Goal: Transaction & Acquisition: Purchase product/service

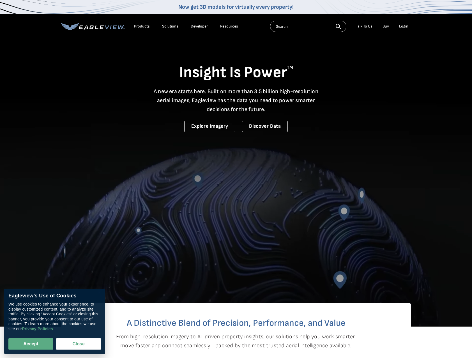
click at [406, 26] on div "Login" at bounding box center [403, 26] width 9 height 5
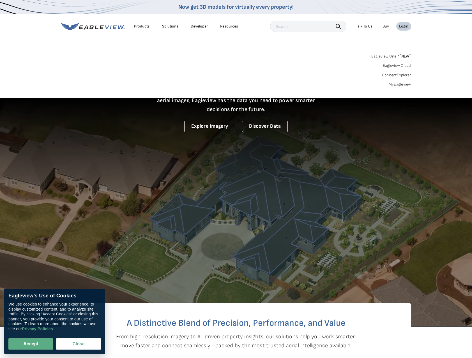
click at [401, 84] on link "MyEagleview" at bounding box center [400, 84] width 22 height 5
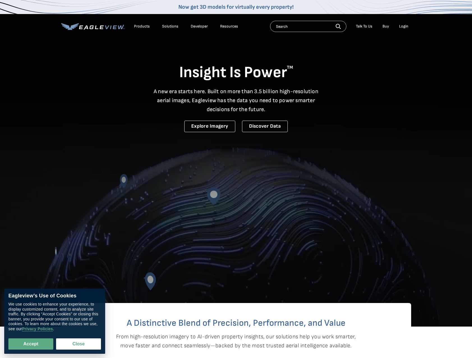
click at [362, 26] on div "Talk To Us" at bounding box center [364, 26] width 17 height 5
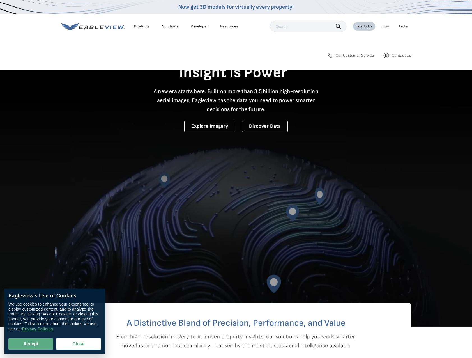
click at [362, 56] on span "Call Customer Service" at bounding box center [355, 55] width 38 height 5
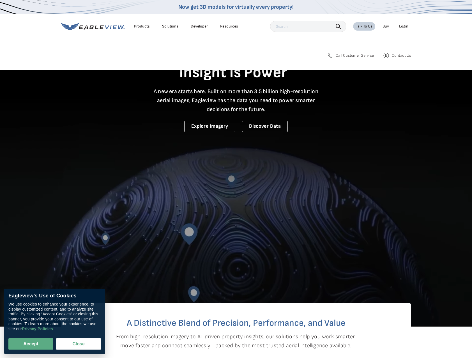
click at [395, 55] on span "Contact Us" at bounding box center [401, 55] width 19 height 5
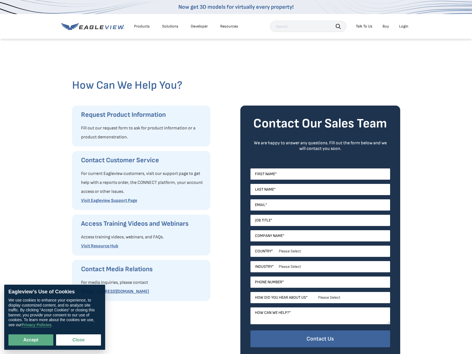
click at [367, 24] on li "Talk To Us" at bounding box center [364, 26] width 22 height 8
click at [366, 26] on div "Talk To Us" at bounding box center [364, 26] width 17 height 5
click at [355, 57] on span "Call Customer Service" at bounding box center [356, 55] width 37 height 5
click at [403, 27] on div "Login" at bounding box center [403, 26] width 9 height 5
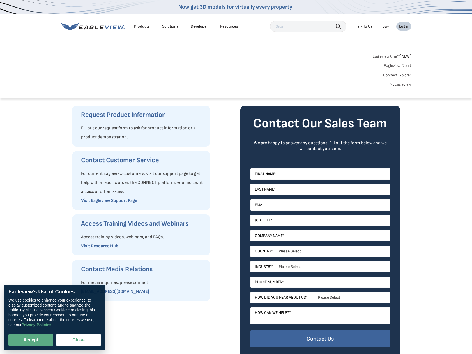
click at [403, 81] on div "Eagleview One™ * NEW * Eagleview Cloud ConnectExplorer MyEagleview" at bounding box center [236, 69] width 350 height 35
click at [402, 84] on link "MyEagleview" at bounding box center [401, 84] width 22 height 5
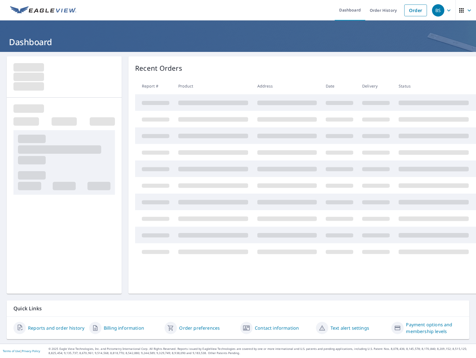
click at [439, 9] on div "BS" at bounding box center [438, 10] width 12 height 12
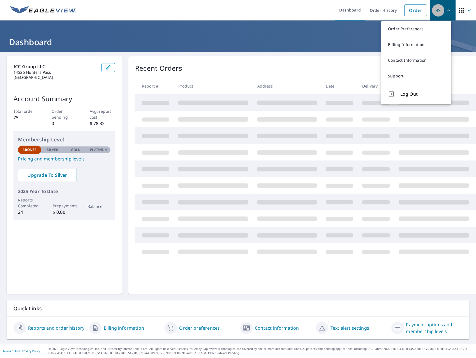
click at [439, 9] on div "BS" at bounding box center [438, 10] width 12 height 12
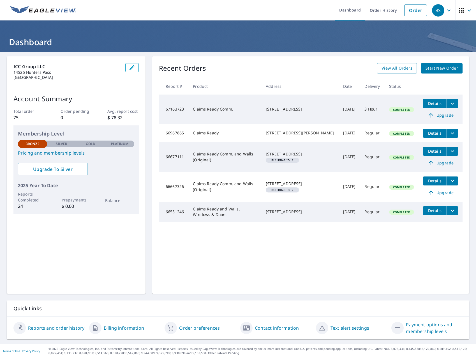
click at [435, 17] on span "BS" at bounding box center [442, 10] width 21 height 13
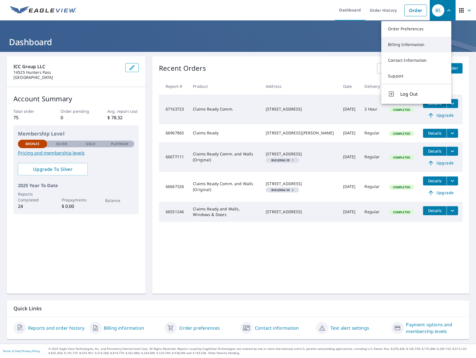
click at [410, 44] on link "Billing Information" at bounding box center [416, 45] width 70 height 16
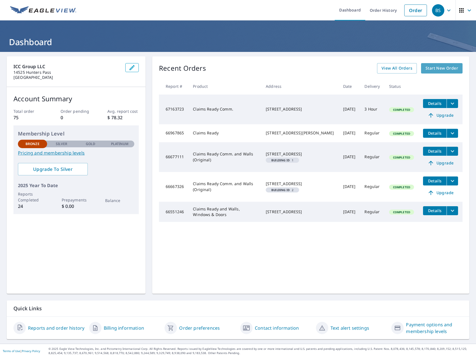
click at [452, 69] on span "Start New Order" at bounding box center [442, 68] width 33 height 7
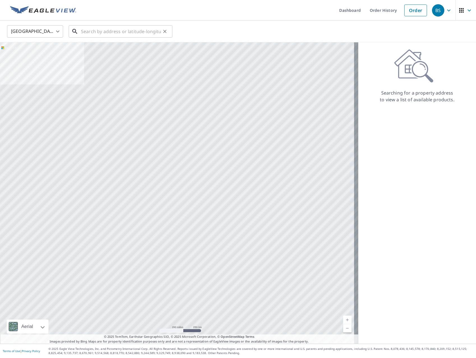
click at [150, 34] on input "text" at bounding box center [121, 32] width 80 height 16
paste input "[STREET_ADDRESS]"
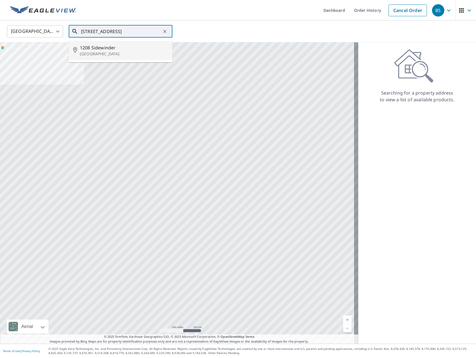
click at [123, 47] on span "1208 Sidewinder" at bounding box center [124, 47] width 88 height 7
type input "[STREET_ADDRESS]"
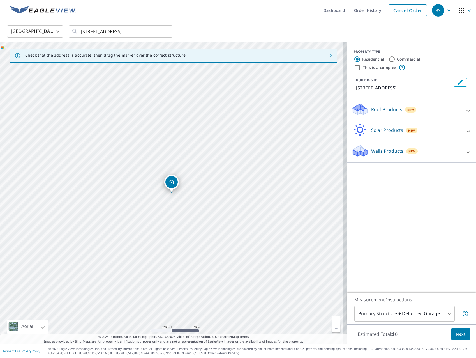
click at [427, 109] on div "Roof Products New" at bounding box center [407, 111] width 110 height 16
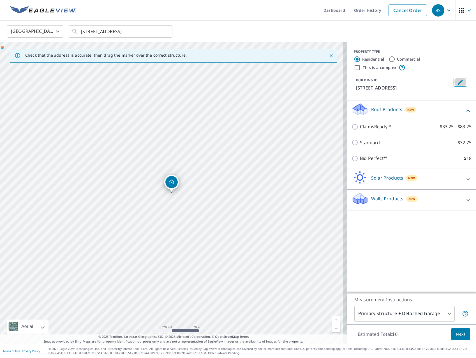
click at [457, 84] on icon "Edit building 1" at bounding box center [460, 82] width 7 height 7
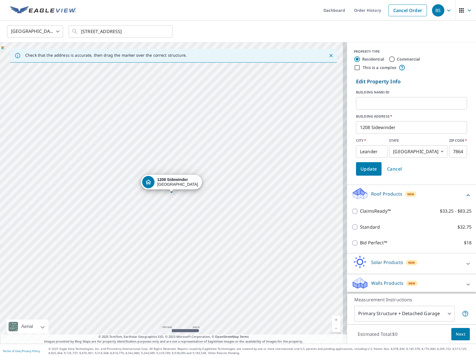
scroll to position [2, 0]
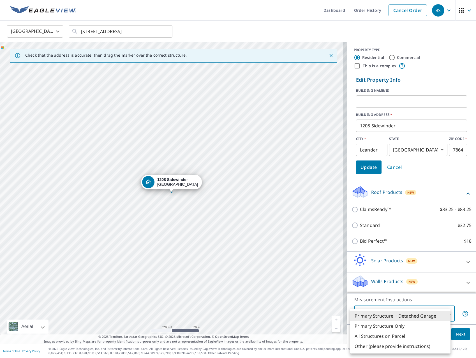
click at [444, 312] on body "BS BS Dashboard Order History Cancel Order BS [GEOGRAPHIC_DATA] [GEOGRAPHIC_DAT…" at bounding box center [238, 179] width 476 height 358
click at [433, 346] on li "Other (please provide instructions)" at bounding box center [400, 346] width 100 height 10
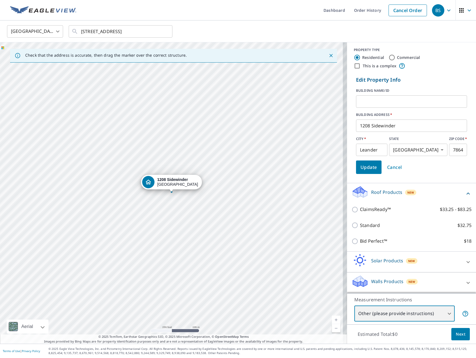
type input "5"
click at [465, 191] on icon at bounding box center [468, 193] width 7 height 7
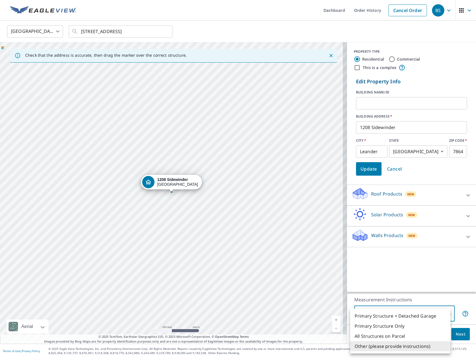
click at [424, 311] on body "BS BS Dashboard Order History Cancel Order BS [GEOGRAPHIC_DATA] [GEOGRAPHIC_DAT…" at bounding box center [238, 179] width 476 height 358
click at [430, 278] on div at bounding box center [238, 179] width 476 height 358
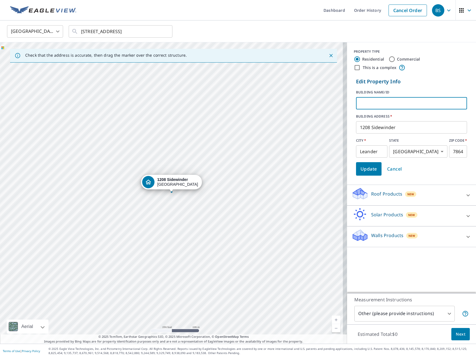
click at [377, 101] on input "text" at bounding box center [411, 103] width 111 height 16
type input "Cabana"
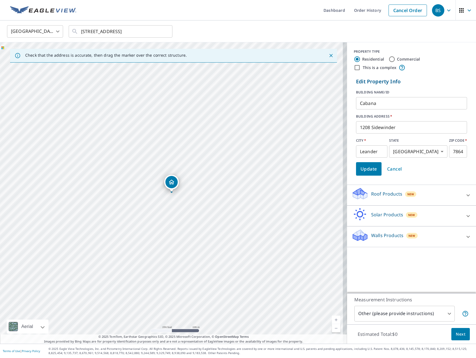
click at [436, 176] on form "Edit Property Info BUILDING NAME/ID Cabana ​ BUILDING ADDRESS   * [STREET_ADDRE…" at bounding box center [412, 126] width 116 height 102
click at [419, 192] on div "Roof Products New" at bounding box center [407, 195] width 110 height 16
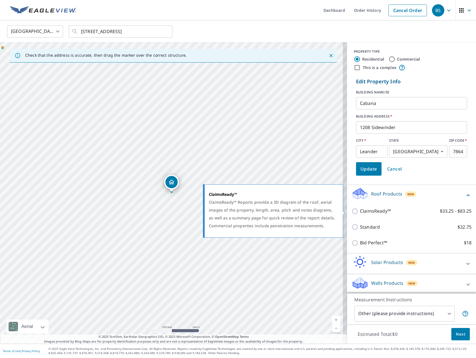
click at [383, 212] on p "ClaimsReady™" at bounding box center [375, 211] width 31 height 7
click at [360, 212] on input "ClaimsReady™ $33.25 - $83.25" at bounding box center [356, 211] width 8 height 7
checkbox input "true"
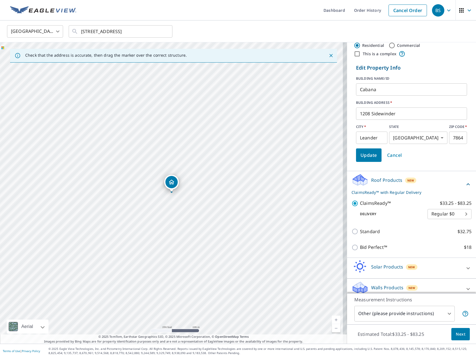
scroll to position [20, 0]
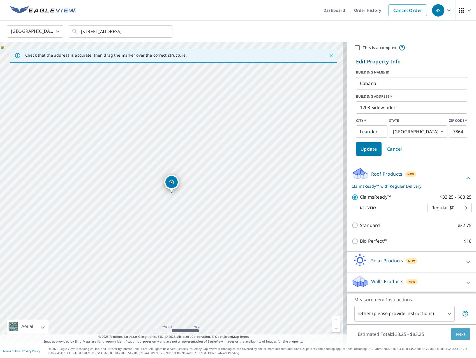
click at [456, 335] on span "Next" at bounding box center [461, 334] width 10 height 7
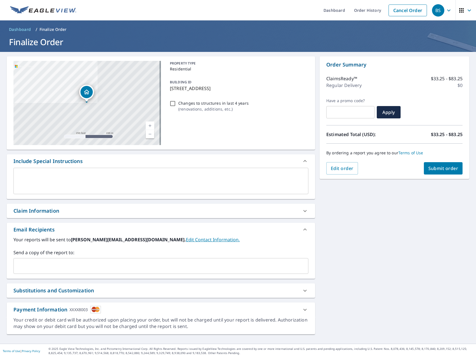
click at [70, 171] on div "x ​" at bounding box center [160, 181] width 295 height 26
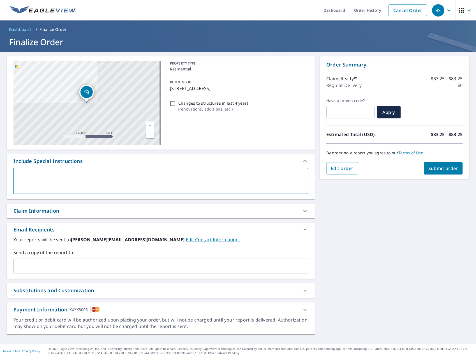
type textarea "T"
type textarea "x"
type textarea "Th"
type textarea "x"
type textarea "The"
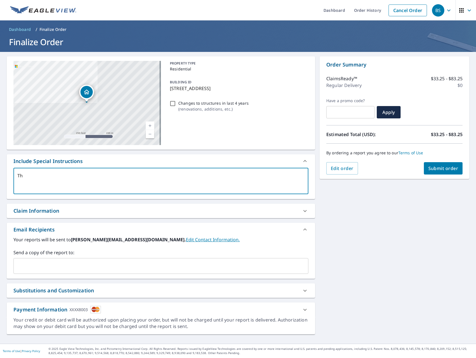
type textarea "x"
type textarea "Ther"
type textarea "x"
type textarea "There"
type textarea "x"
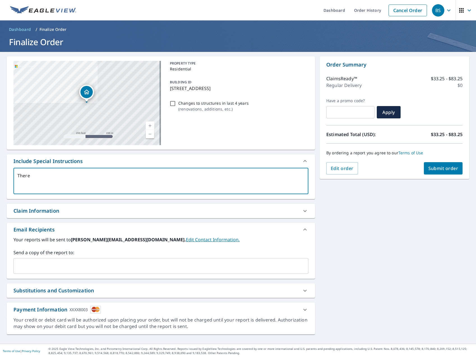
type textarea "There"
type textarea "x"
type textarea "There i"
type textarea "x"
type textarea "There is"
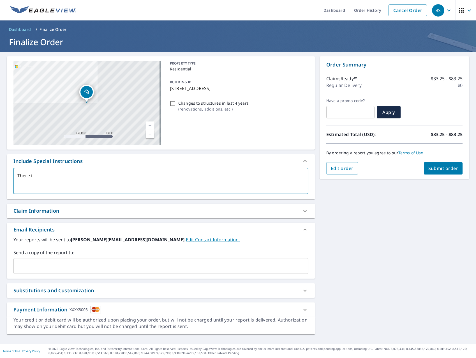
type textarea "x"
type textarea "There is"
type textarea "x"
type textarea "There is a"
type textarea "x"
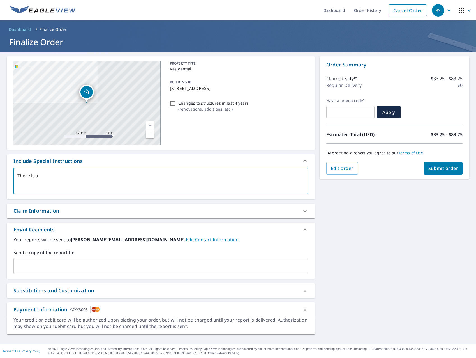
type textarea "There is a"
type textarea "x"
type textarea "There is a s"
type textarea "x"
type textarea "There is a sm"
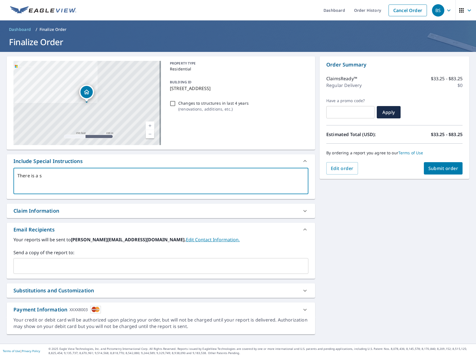
type textarea "x"
type textarea "There is a sma"
type textarea "x"
type textarea "There is a smal"
type textarea "x"
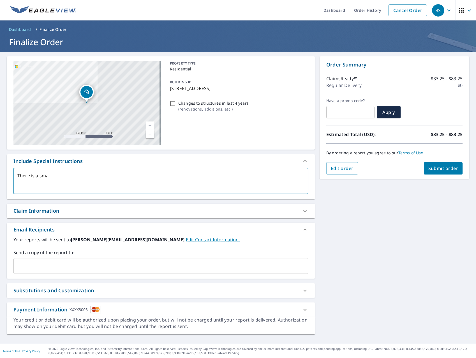
type textarea "There is a small"
type textarea "x"
type textarea "There is a small"
type textarea "x"
type textarea "There is a small g"
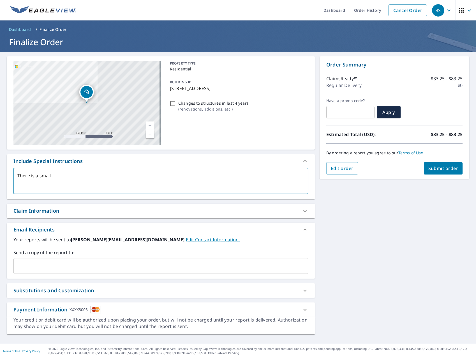
type textarea "x"
type textarea "There is a small ga"
type textarea "x"
type textarea "There is a small gab"
type textarea "x"
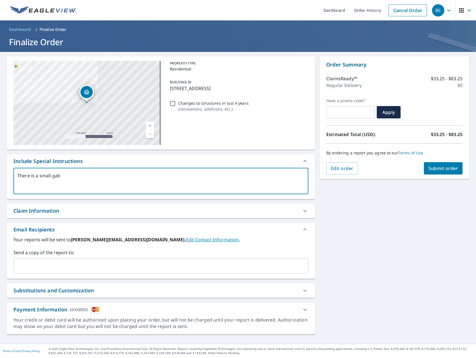
type textarea "There is a small gabl"
type textarea "x"
type textarea "There is a small [PERSON_NAME]"
type textarea "x"
type textarea "There is a small [PERSON_NAME]-"
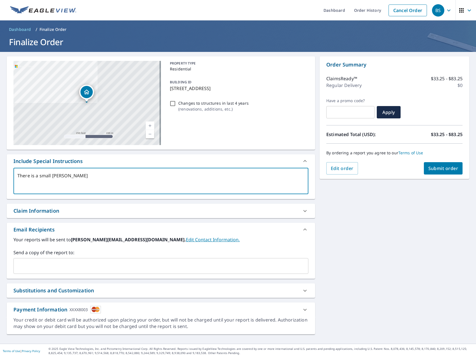
type textarea "x"
type textarea "There is a small [PERSON_NAME]-r"
type textarea "x"
type textarea "There is a small [PERSON_NAME]-ro"
type textarea "x"
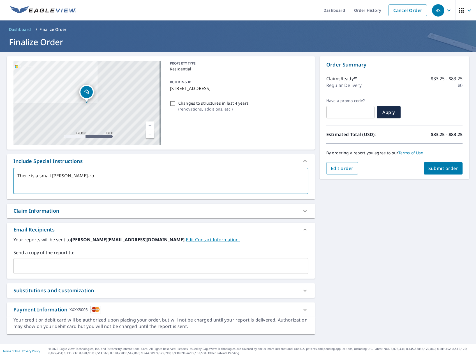
type textarea "There is a small [PERSON_NAME]-roo"
type textarea "x"
type textarea "There is a small [PERSON_NAME]-roof"
type textarea "x"
type textarea "There is a small [PERSON_NAME]"
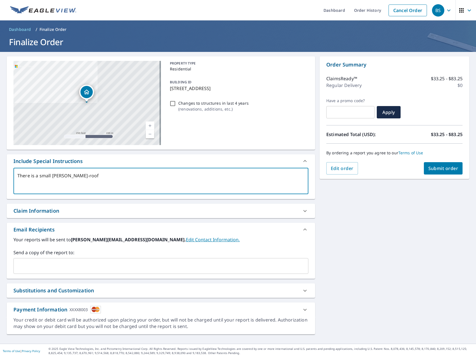
type textarea "x"
type textarea "There is a small [PERSON_NAME]-roofed"
type textarea "x"
type textarea "There is a small [PERSON_NAME]-roofed"
type textarea "x"
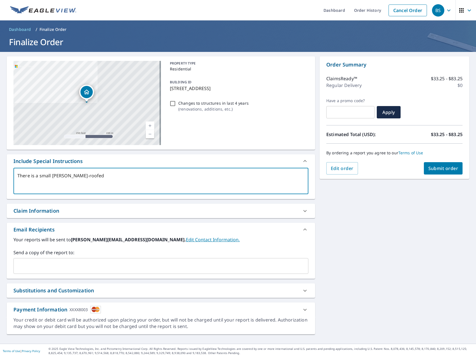
type textarea "There is a small [PERSON_NAME]-roofed c"
type textarea "x"
type textarea "There is a small [PERSON_NAME]-roofed ca"
type textarea "x"
type textarea "There is a small [PERSON_NAME]-roofed cab"
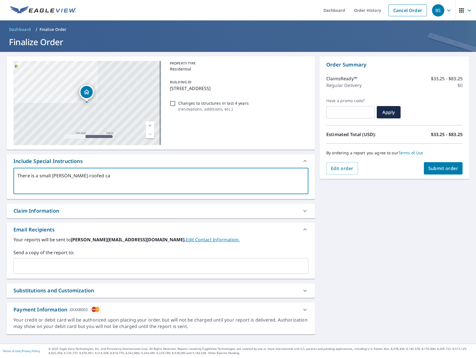
type textarea "x"
type textarea "There is a small [PERSON_NAME]-roofed caba"
type textarea "x"
type textarea "There is a small [PERSON_NAME]-roofed [PERSON_NAME]"
type textarea "x"
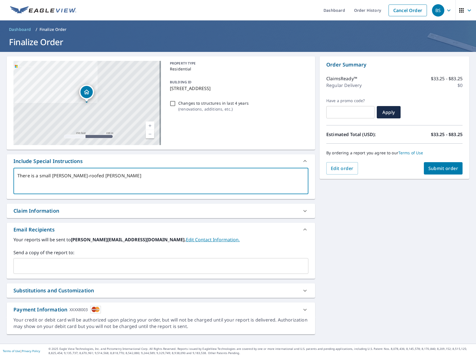
type textarea "There is a small [PERSON_NAME]-roofed cabana"
type textarea "x"
type textarea "There is a small [PERSON_NAME]-roofed cabana"
type textarea "x"
type textarea "There is a small [PERSON_NAME]-roofed cabana i"
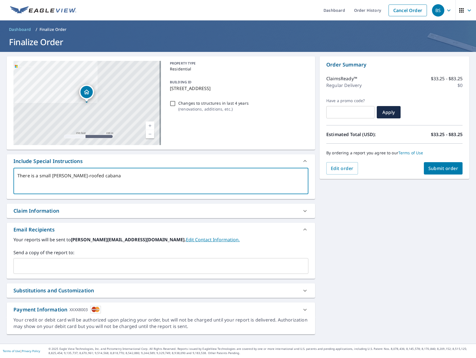
type textarea "x"
type textarea "There is a small [PERSON_NAME]-roofed cabana in"
type textarea "x"
type textarea "There is a small [PERSON_NAME]-roofed cabana in"
type textarea "x"
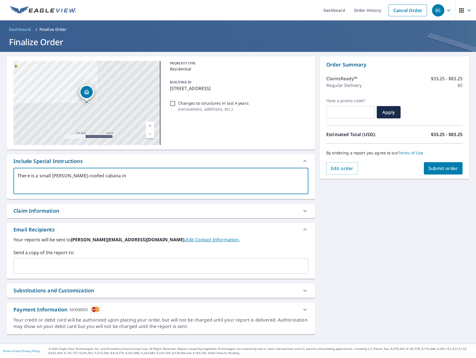
type textarea "There is a small [PERSON_NAME]-roofed cabana in t"
type textarea "x"
type textarea "There is a small [PERSON_NAME]-roofed cabana in th"
type textarea "x"
type textarea "There is a small [PERSON_NAME]-roofed cabana in the"
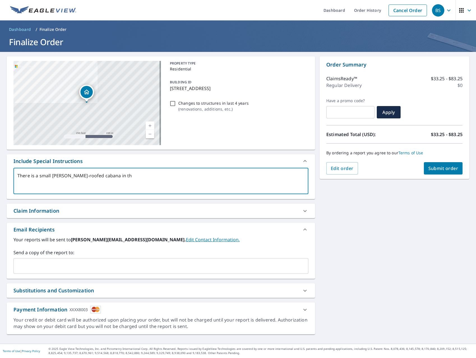
type textarea "x"
type textarea "There is a small [PERSON_NAME]-roofed cabana in the"
type textarea "x"
type textarea "There is a small [PERSON_NAME]-roofed cabana in the r"
type textarea "x"
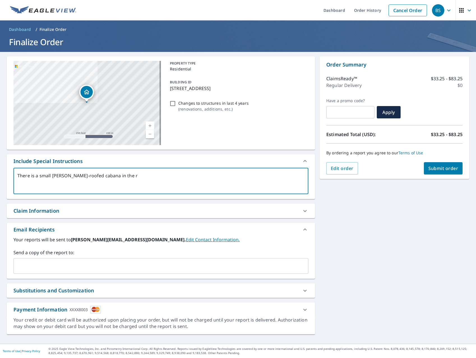
type textarea "There is a small [PERSON_NAME]-roofed cabana in the re"
type textarea "x"
type textarea "There is a small [PERSON_NAME]-roofed cabana in the rea"
type textarea "x"
type textarea "There is a small [PERSON_NAME]-roofed cabana in the rear"
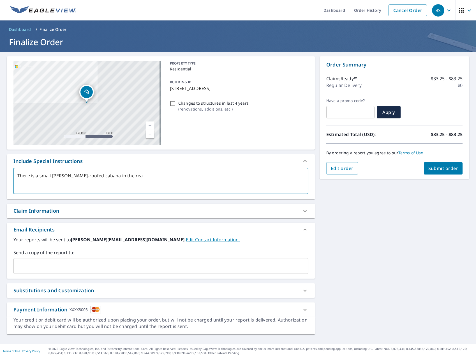
type textarea "x"
type textarea "There is a small [PERSON_NAME]-roofed cabana in the rear"
type textarea "x"
type textarea "There is a small [PERSON_NAME]-roofed cabana in the rear y"
type textarea "x"
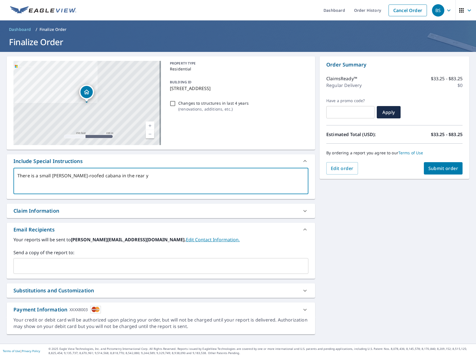
type textarea "There is a small [PERSON_NAME]-roofed cabana in the rear ya"
type textarea "x"
type textarea "There is a small [PERSON_NAME]-roofed cabana in the rear yar"
type textarea "x"
type textarea "There is a small [PERSON_NAME]-roofed cabana in the rear yard"
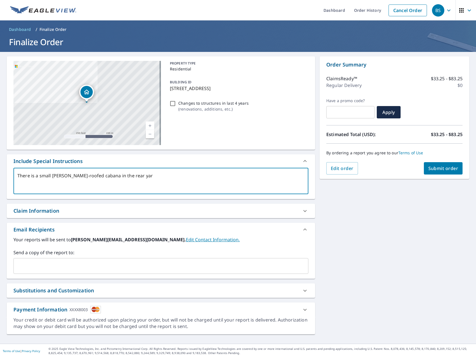
type textarea "x"
type textarea "There is a small [PERSON_NAME]-roofed cabana in the rear yard"
type textarea "x"
type textarea "There is a small [PERSON_NAME]-roofed cabana in the rear yard b"
type textarea "x"
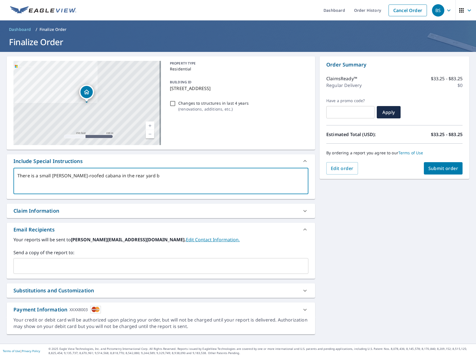
type textarea "There is a small [PERSON_NAME]-roofed cabana in the rear yard be"
type textarea "x"
type textarea "There is a small [PERSON_NAME]-roofed cabana in the rear yard beh"
type textarea "x"
type textarea "There is a small [PERSON_NAME]-roofed cabana in the rear yard behi"
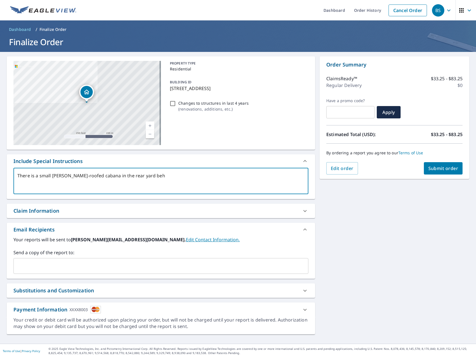
type textarea "x"
type textarea "There is a small [PERSON_NAME]-roofed cabana in the rear yard behin"
type textarea "x"
type textarea "There is a small [PERSON_NAME]-roofed cabana in the rear yard behind"
type textarea "x"
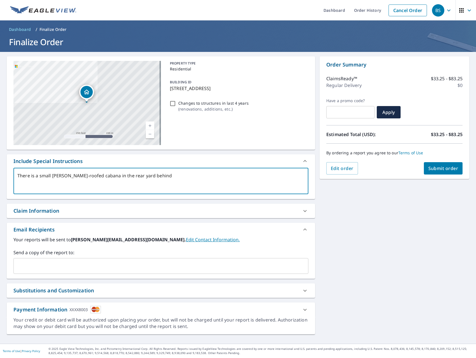
type textarea "There is a small [PERSON_NAME]-roofed cabana in the rear yard behind"
type textarea "x"
type textarea "There is a small [PERSON_NAME]-roofed cabana in the rear yard behind t"
type textarea "x"
type textarea "There is a small [PERSON_NAME]-roofed cabana in the rear yard behind th"
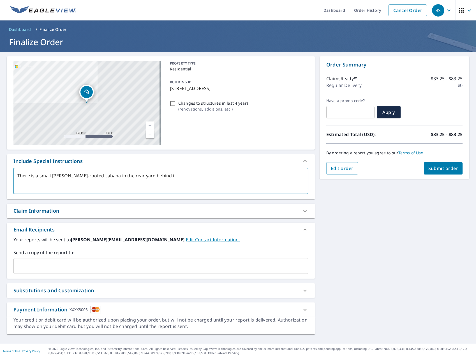
type textarea "x"
type textarea "There is a small [PERSON_NAME]-roofed cabana in the rear yard behind the"
type textarea "x"
type textarea "There is a small [PERSON_NAME]-roofed cabana in the rear yard behind the"
type textarea "x"
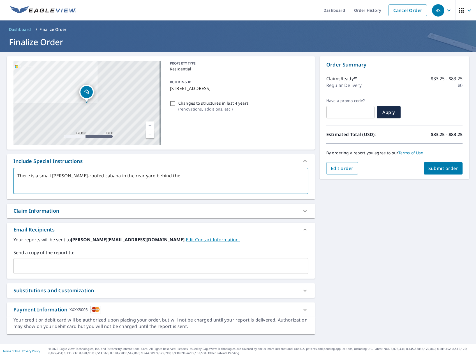
type textarea "There is a small [PERSON_NAME]-roofed cabana in the rear yard behind the d"
type textarea "x"
type textarea "There is a small [PERSON_NAME]-roofed cabana in the rear yard behind the dw"
type textarea "x"
type textarea "There is a small [PERSON_NAME]-roofed cabana in the rear yard behind the dwe"
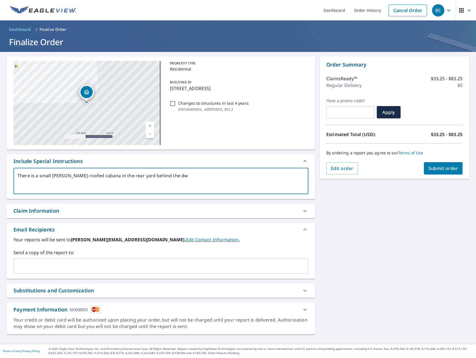
type textarea "x"
type textarea "There is a small [PERSON_NAME]-roofed cabana in the rear yard behind the dwel"
type textarea "x"
type textarea "There is a small [PERSON_NAME]-roofed cabana in the rear yard behind the dwell"
type textarea "x"
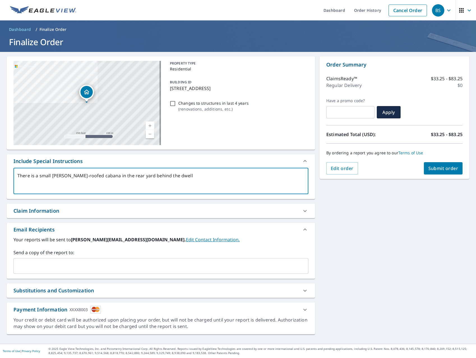
type textarea "There is a small [PERSON_NAME]-roofed cabana in the rear yard behind the dwelli"
type textarea "x"
type textarea "There is a small [PERSON_NAME]-roofed cabana in the rear yard behind the dwellin"
type textarea "x"
type textarea "There is a small [PERSON_NAME]-roofed cabana in the rear yard behind the dwelli…"
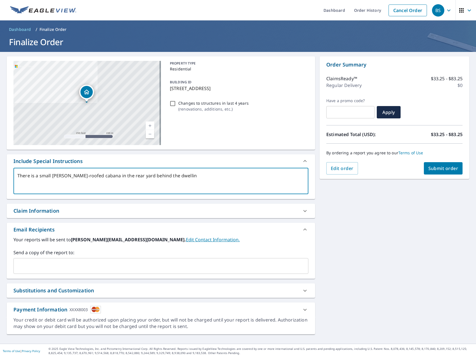
type textarea "x"
type textarea "There is a small [PERSON_NAME]-roofed cabana in the rear yard behind the dwelli…"
type textarea "x"
type textarea "There is a small [PERSON_NAME]-roofed cabana in the rear yard behind the dwelli…"
type textarea "x"
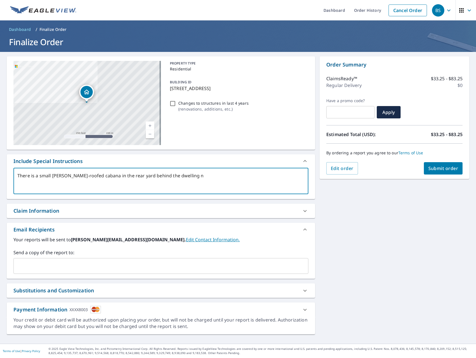
type textarea "There is a small [PERSON_NAME]-roofed cabana in the rear yard behind the dwelli…"
type textarea "x"
type textarea "There is a small [PERSON_NAME]-roofed cabana in the rear yard behind the dwelli…"
type textarea "x"
type textarea "There is a small [PERSON_NAME]-roofed cabana in the rear yard behind the dwelli…"
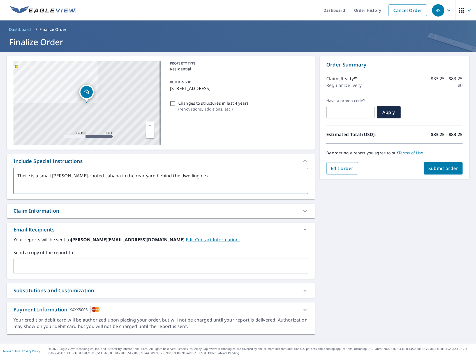
type textarea "x"
type textarea "There is a small [PERSON_NAME]-roofed cabana in the rear yard behind the dwelli…"
type textarea "x"
type textarea "There is a small [PERSON_NAME]-roofed cabana in the rear yard behind the dwelli…"
type textarea "x"
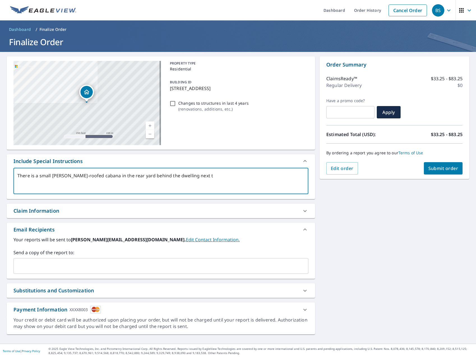
type textarea "There is a small [PERSON_NAME]-roofed cabana in the rear yard behind the dwelli…"
type textarea "x"
type textarea "There is a small [PERSON_NAME]-roofed cabana in the rear yard behind the dwelli…"
type textarea "x"
type textarea "There is a small [PERSON_NAME]-roofed cabana in the rear yard behind the dwelli…"
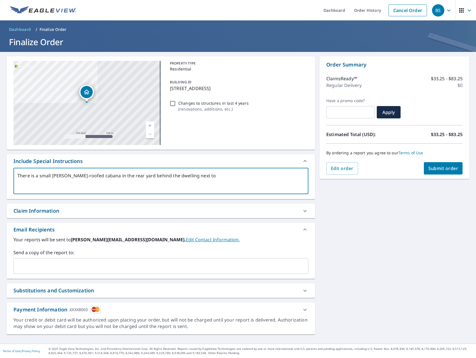
type textarea "x"
type textarea "There is a small [PERSON_NAME]-roofed cabana in the rear yard behind the dwelli…"
type textarea "x"
type textarea "There is a small [PERSON_NAME]-roofed cabana in the rear yard behind the dwelli…"
type textarea "x"
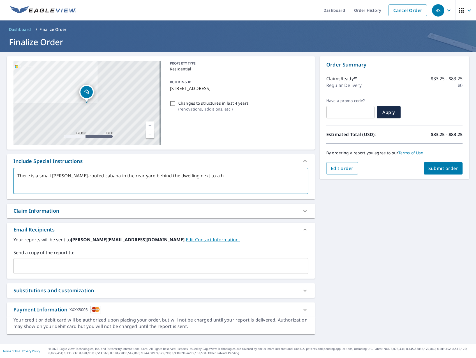
type textarea "There is a small [PERSON_NAME]-roofed cabana in the rear yard behind the dwelli…"
type textarea "x"
type textarea "There is a small [PERSON_NAME]-roofed cabana in the rear yard behind the dwelli…"
type textarea "x"
type textarea "There is a small [PERSON_NAME]-roofed cabana in the rear yard behind the dwelli…"
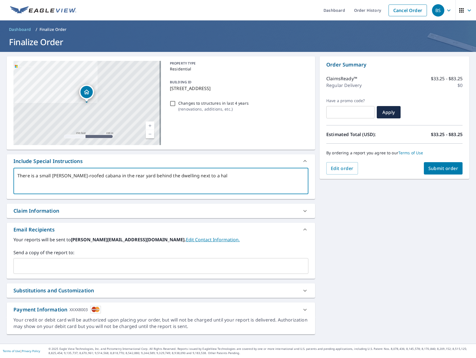
type textarea "x"
type textarea "There is a small [PERSON_NAME]-roofed cabana in the rear yard behind the dwelli…"
type textarea "x"
type textarea "There is a small [PERSON_NAME]-roofed cabana in the rear yard behind the dwelli…"
type textarea "x"
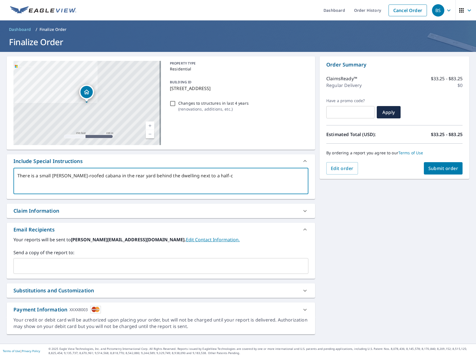
type textarea "There is a small [PERSON_NAME]-roofed cabana in the rear yard behind the dwelli…"
type textarea "x"
type textarea "There is a small [PERSON_NAME]-roofed cabana in the rear yard behind the dwelli…"
type textarea "x"
type textarea "There is a small [PERSON_NAME]-roofed cabana in the rear yard behind the dwelli…"
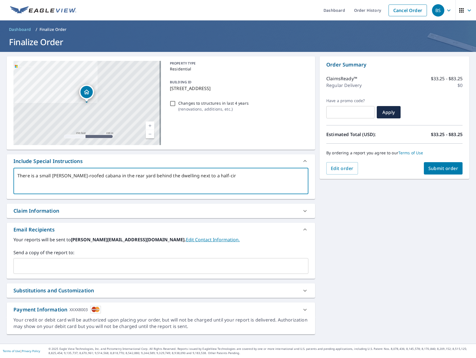
type textarea "x"
type textarea "There is a small [PERSON_NAME]-roofed cabana in the rear yard behind the dwelli…"
type textarea "x"
type textarea "There is a small [PERSON_NAME]-roofed cabana in the rear yard behind the dwelli…"
type textarea "x"
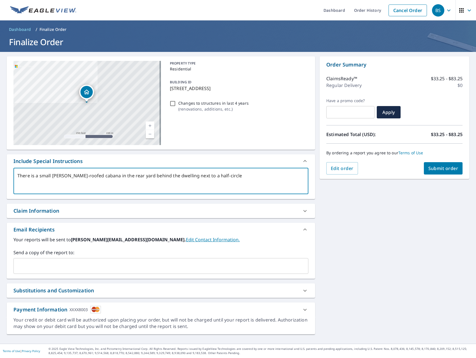
type textarea "There is a small [PERSON_NAME]-roofed cabana in the rear yard behind the dwelli…"
type textarea "x"
type textarea "There is a small [PERSON_NAME]-roofed cabana in the rear yard behind the dwelli…"
type textarea "x"
type textarea "There is a small [PERSON_NAME]-roofed cabana in the rear yard behind the dwelli…"
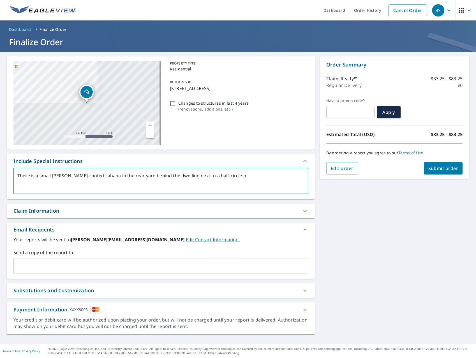
type textarea "x"
click at [285, 176] on textarea "There is a small [PERSON_NAME]-roofed cabana in the rear yard behind the dwelli…" at bounding box center [160, 181] width 287 height 16
click at [237, 187] on textarea "There is a small [PERSON_NAME]-roofed cabana in the rear yard behind the dwelli…" at bounding box center [160, 181] width 287 height 16
click at [112, 265] on input "text" at bounding box center [157, 266] width 282 height 11
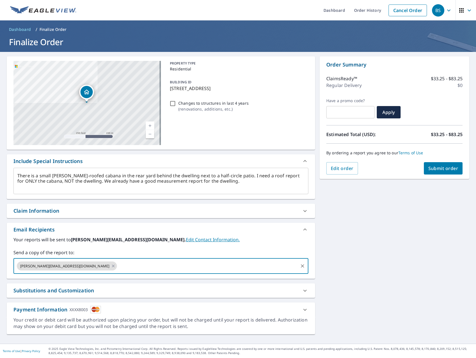
click at [298, 289] on div at bounding box center [304, 290] width 13 height 13
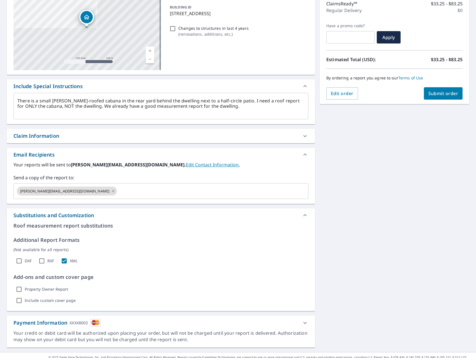
scroll to position [83, 0]
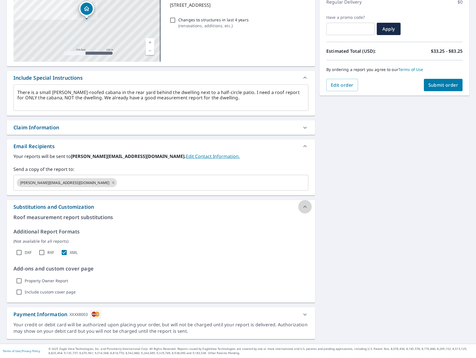
click at [298, 207] on div at bounding box center [304, 206] width 13 height 13
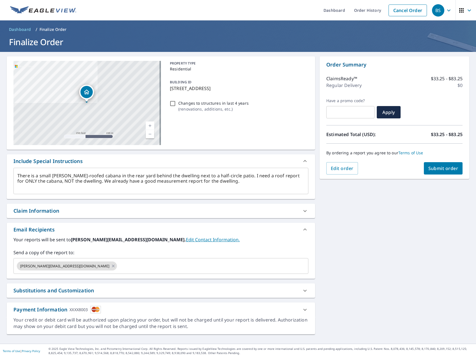
scroll to position [0, 0]
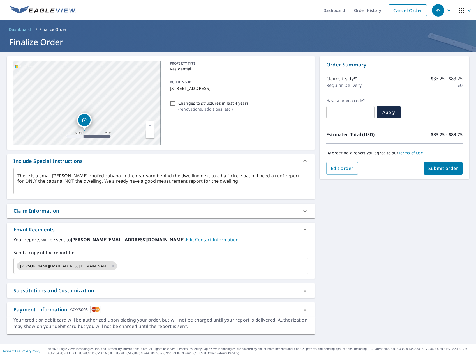
drag, startPoint x: 109, startPoint y: 111, endPoint x: 96, endPoint y: 114, distance: 13.3
click at [98, 97] on div "[STREET_ADDRESS]" at bounding box center [87, 103] width 148 height 84
click at [86, 122] on icon "Dropped pin, building 1, Residential property, 1208 Sidewinder Leander, TX 78641" at bounding box center [84, 121] width 7 height 7
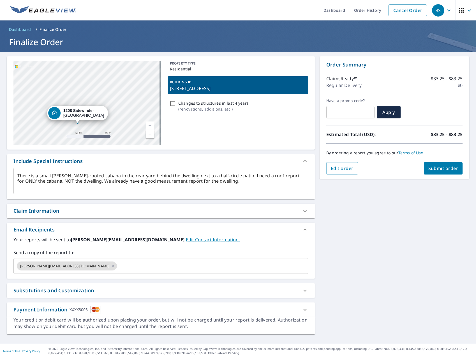
drag, startPoint x: 92, startPoint y: 94, endPoint x: 83, endPoint y: 115, distance: 22.9
click at [83, 115] on div "[STREET_ADDRESS]" at bounding box center [83, 113] width 41 height 10
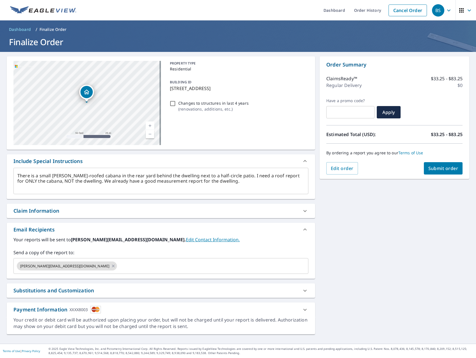
click at [101, 79] on div "[STREET_ADDRESS]" at bounding box center [87, 103] width 148 height 84
drag, startPoint x: 113, startPoint y: 79, endPoint x: 102, endPoint y: 101, distance: 25.5
click at [102, 101] on div "[STREET_ADDRESS]" at bounding box center [87, 103] width 148 height 84
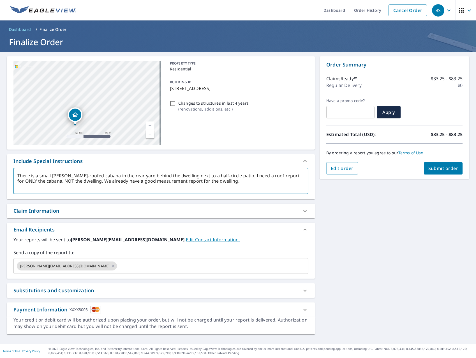
click at [174, 175] on textarea "There is a small [PERSON_NAME]-roofed cabana in the rear yard behind the dwelli…" at bounding box center [160, 181] width 287 height 16
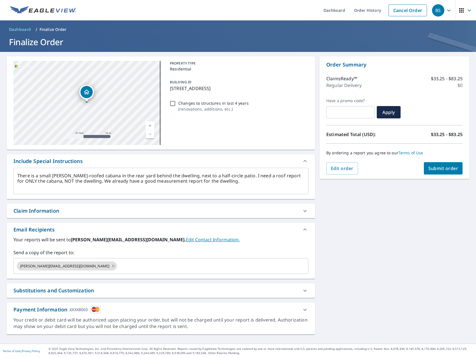
click at [150, 125] on link "Current Level 19, Zoom In" at bounding box center [150, 125] width 8 height 8
click at [360, 249] on div "[STREET_ADDRESS] A standard road map Aerial A detailed look from above Labels L…" at bounding box center [238, 198] width 476 height 292
click at [439, 171] on span "Submit order" at bounding box center [444, 168] width 30 height 6
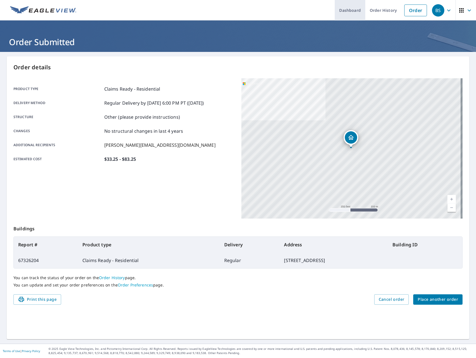
click at [343, 8] on link "Dashboard" at bounding box center [350, 10] width 31 height 20
